Goal: Check status: Check status

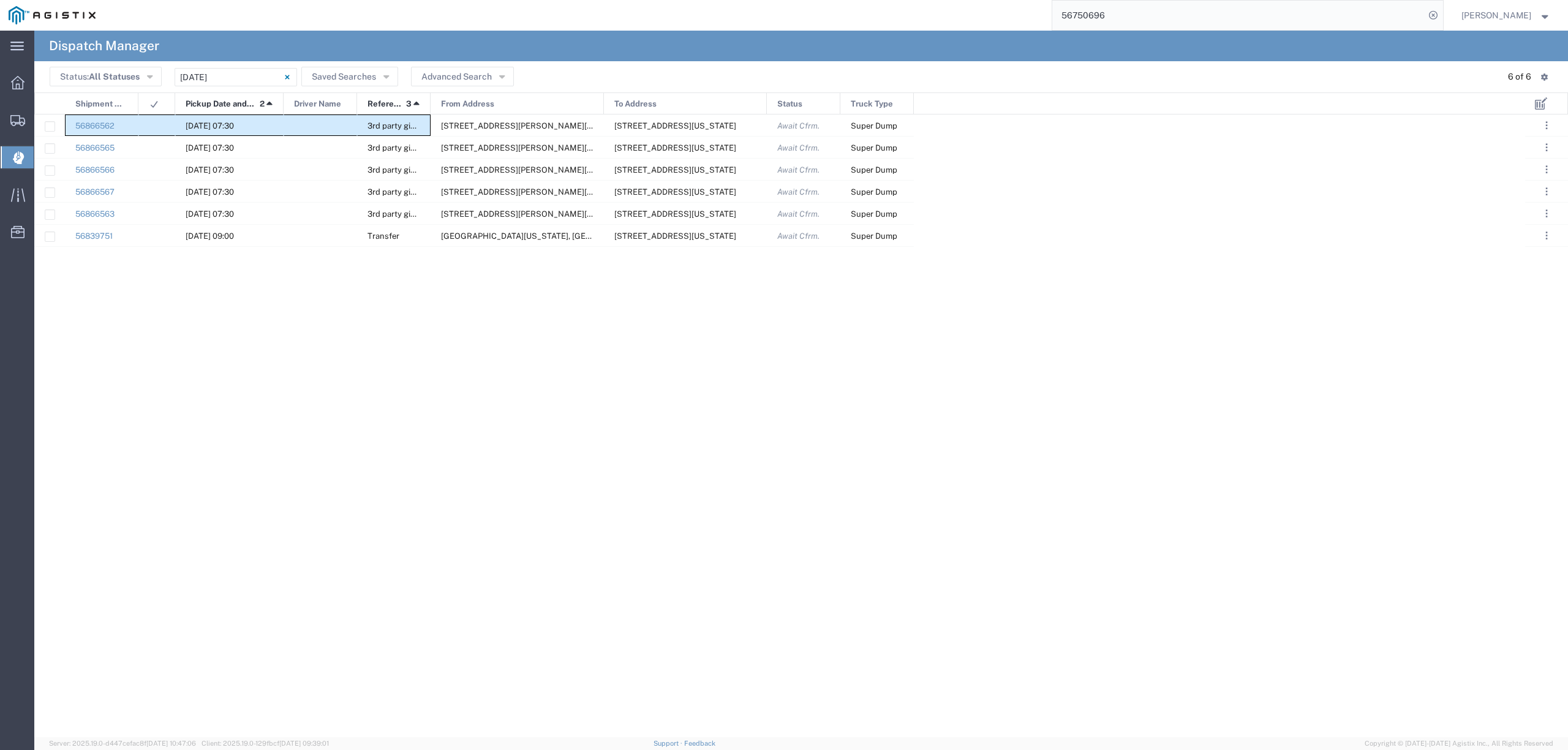
click at [247, 83] on input "09/19/2025 - 09/19/2025" at bounding box center [235, 77] width 122 height 18
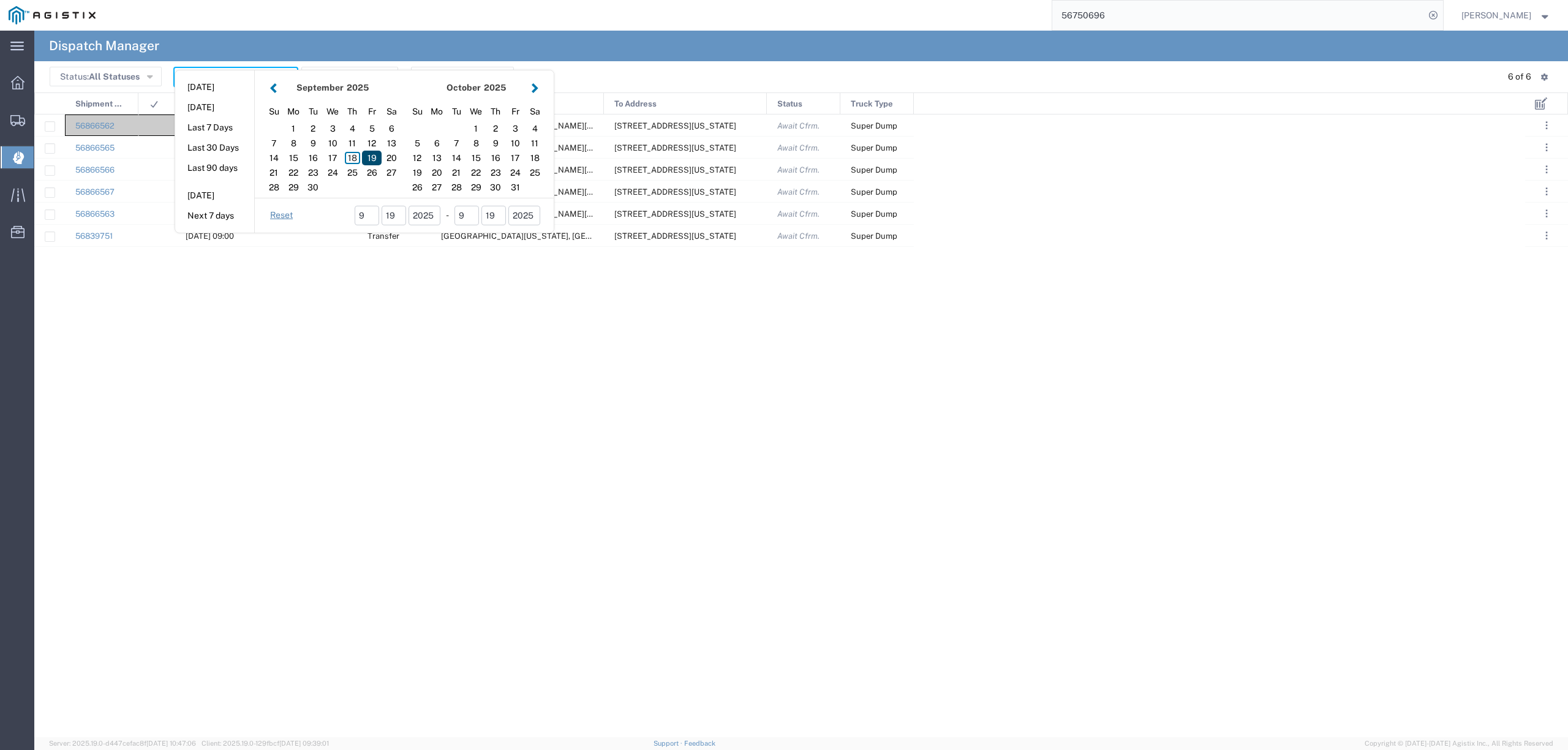
click at [373, 159] on div "19" at bounding box center [372, 157] width 19 height 14
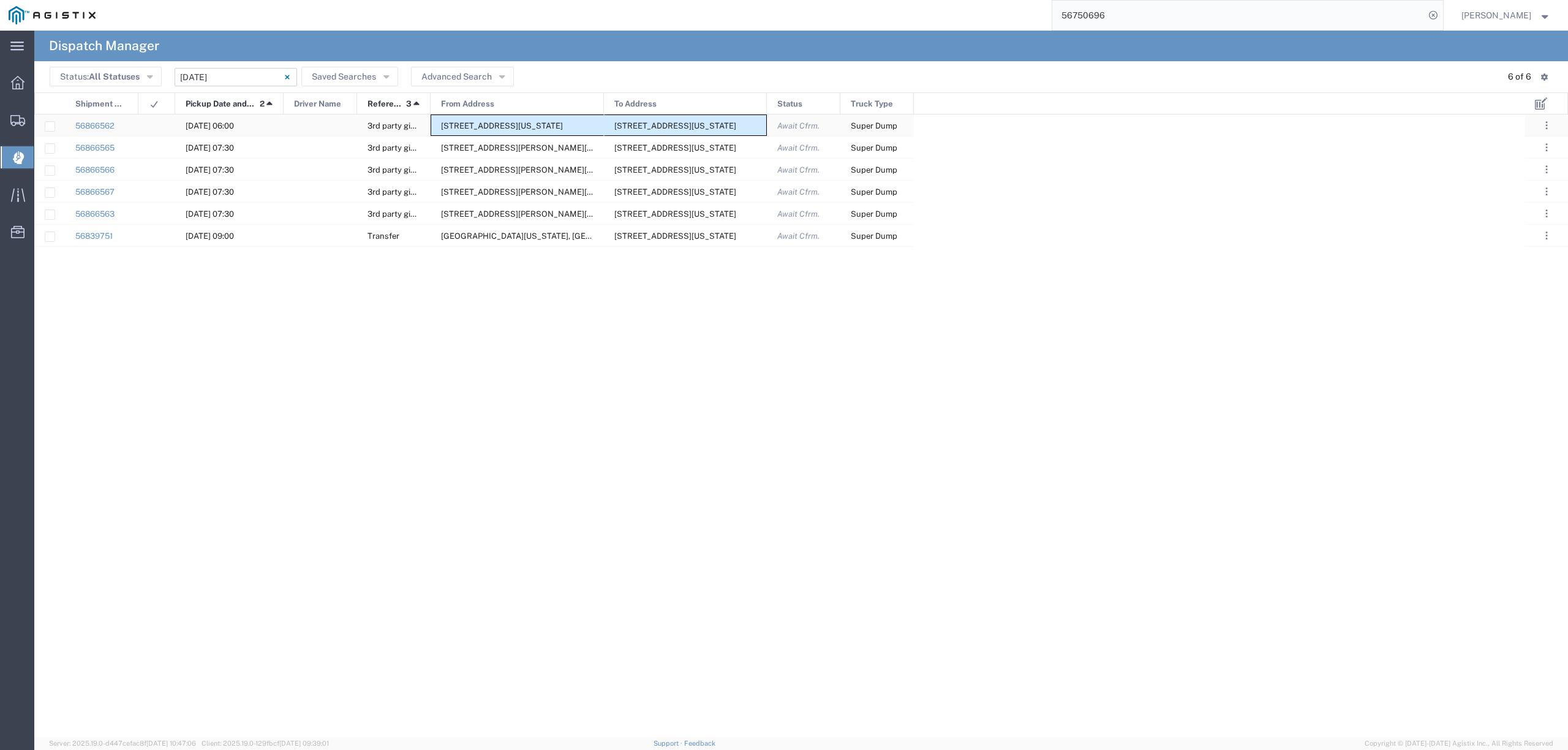
drag, startPoint x: 448, startPoint y: 121, endPoint x: 749, endPoint y: 128, distance: 301.1
click at [749, 128] on div "56866562 09/19/2025, 06:00 3rd party giveaway 3417 Grantline Rd, Rancho Cordova…" at bounding box center [474, 125] width 879 height 22
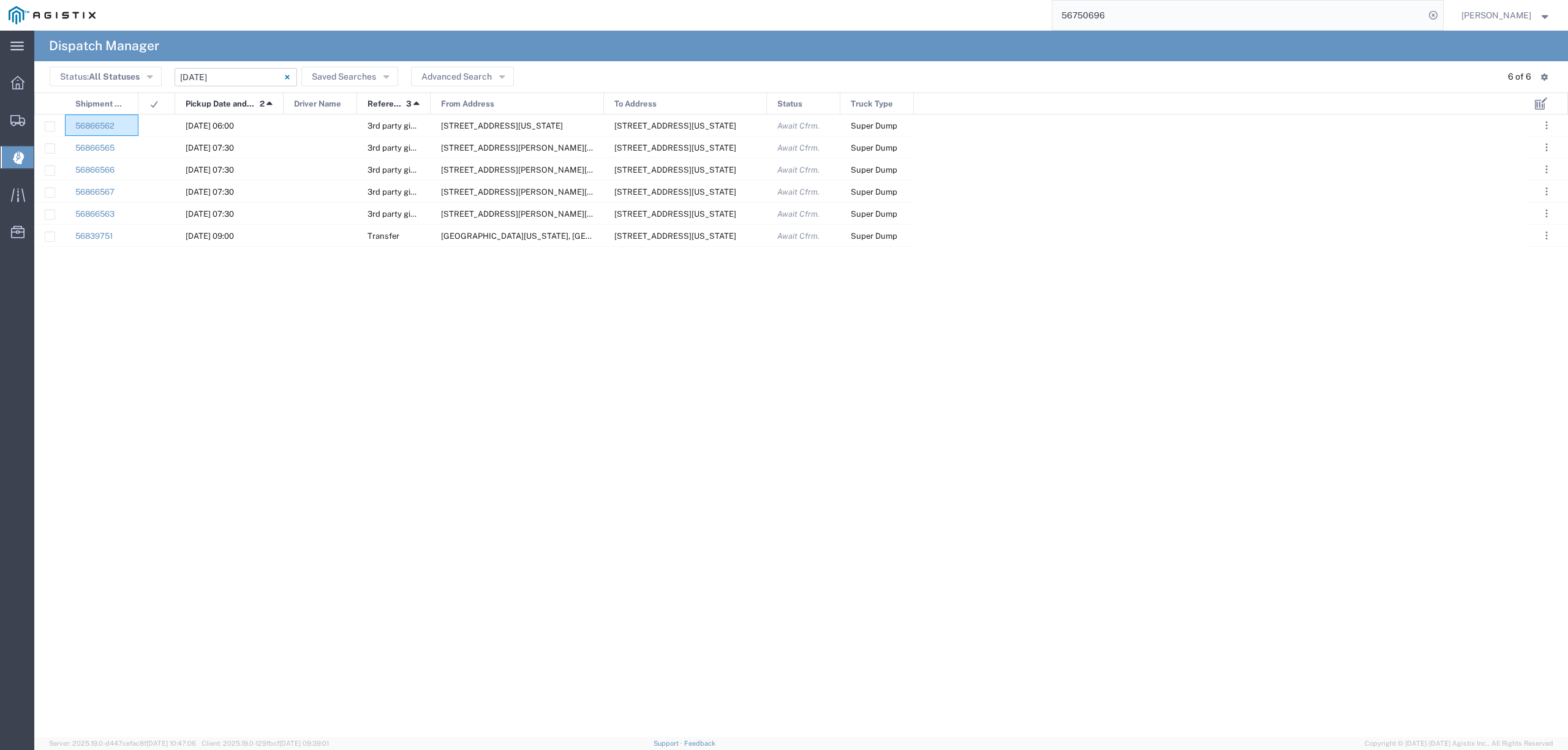
click at [43, 155] on span "Dispatch Manager" at bounding box center [39, 157] width 10 height 24
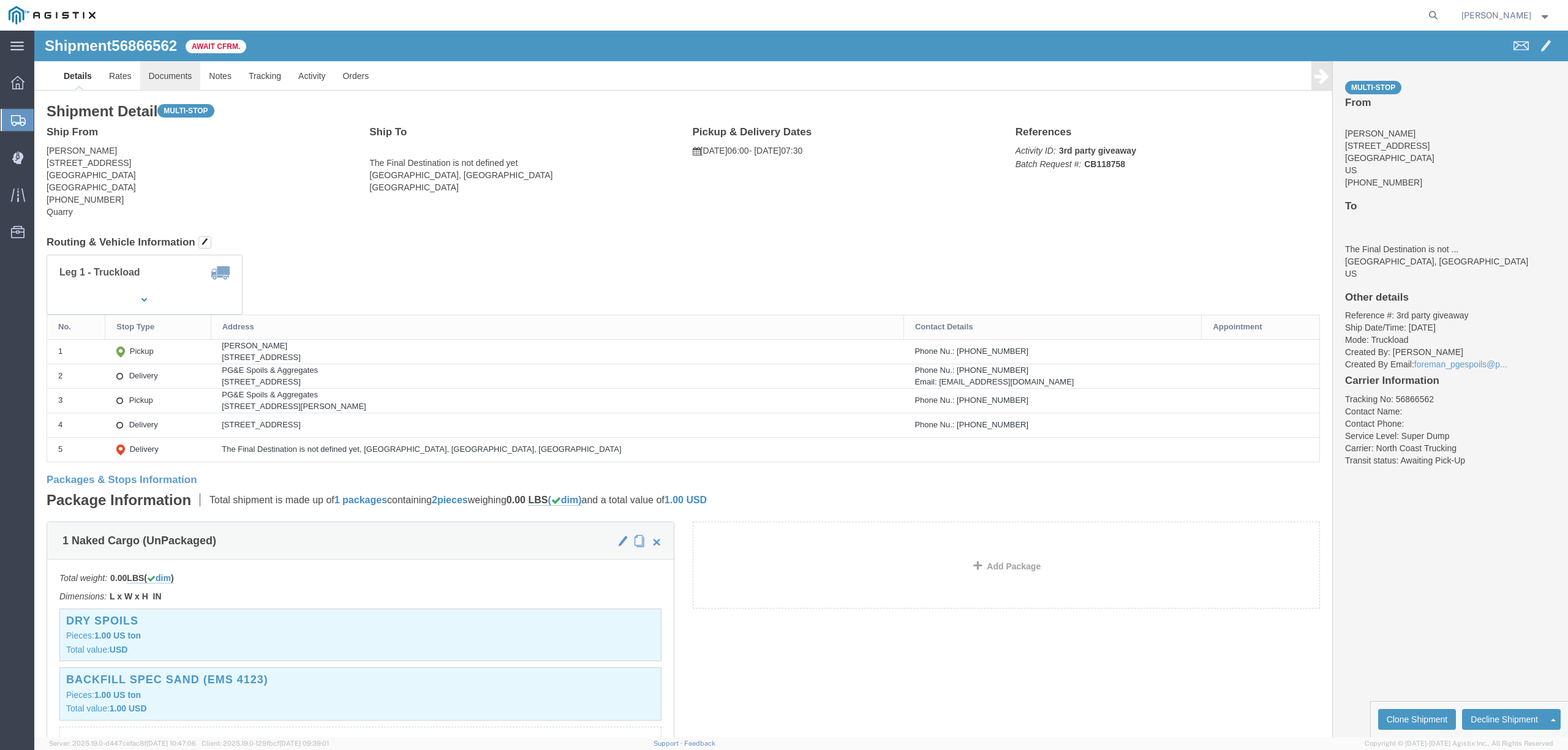
click link "Documents"
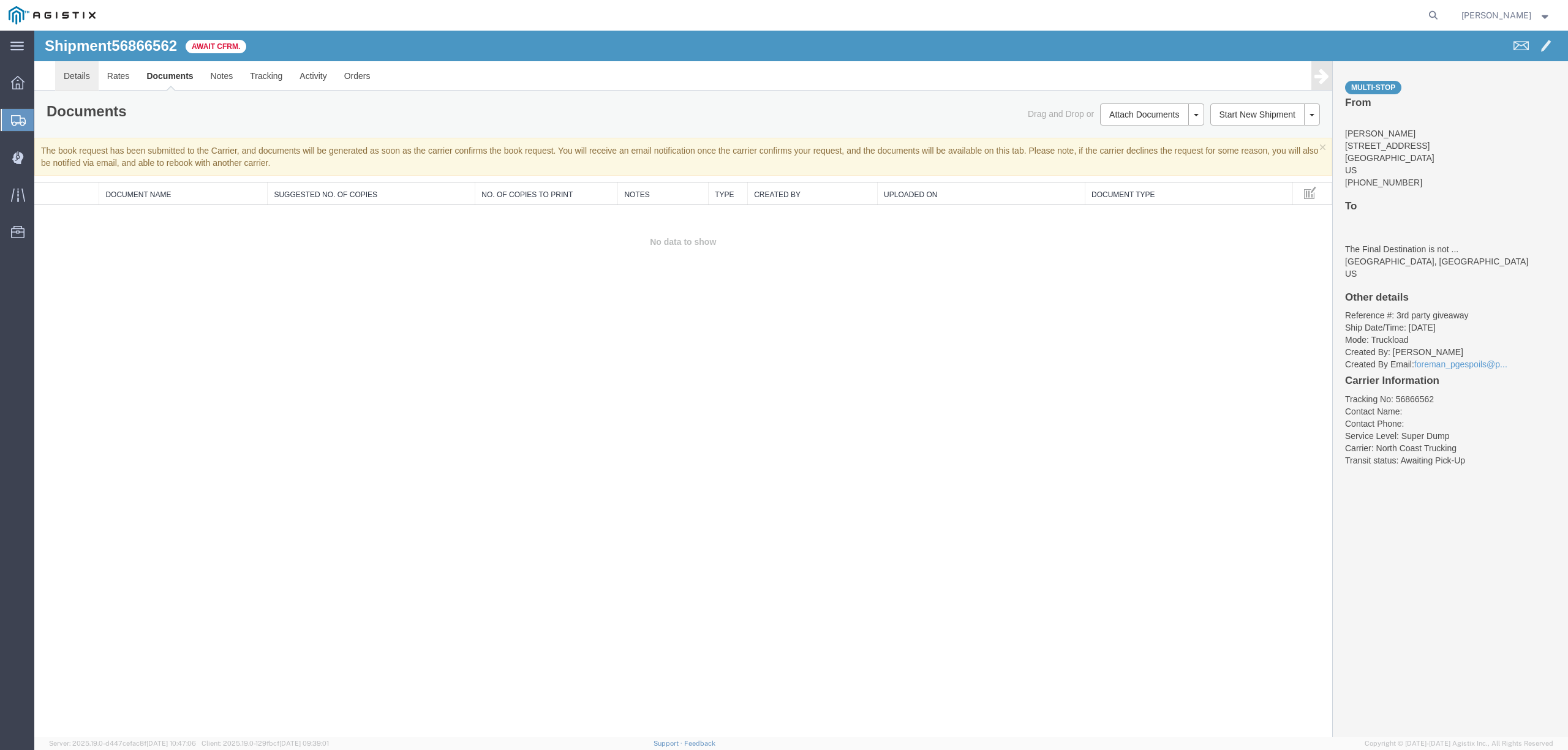
click at [91, 77] on link "Details" at bounding box center [76, 76] width 43 height 30
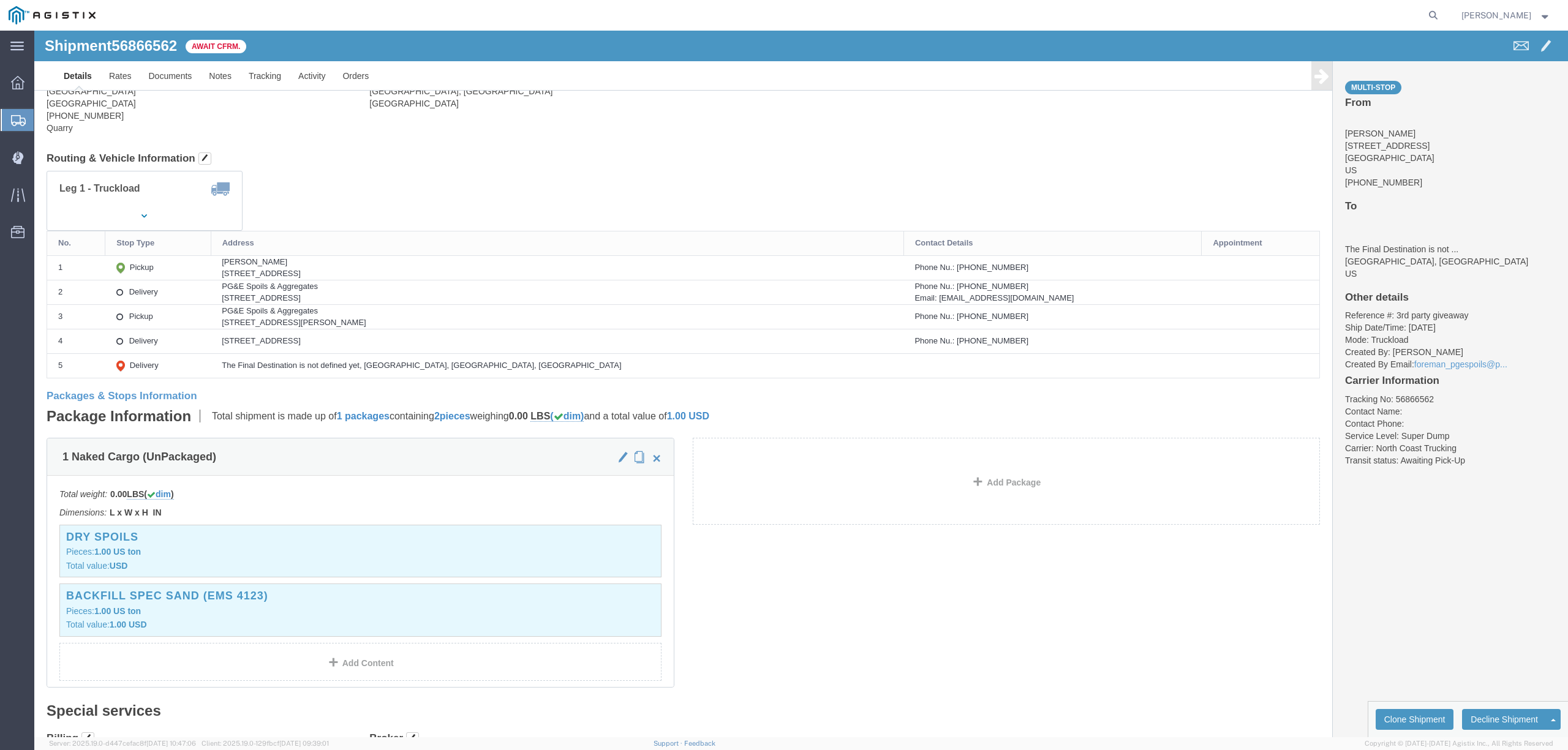
scroll to position [245, 0]
